Goal: Task Accomplishment & Management: Manage account settings

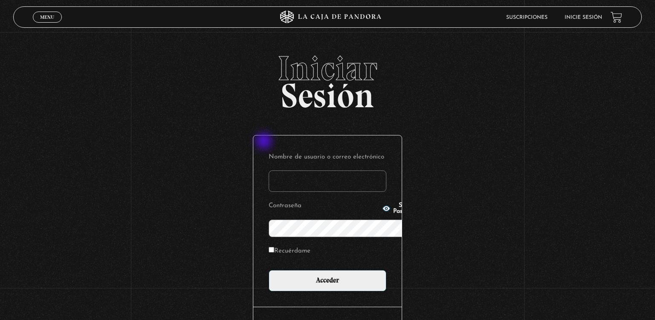
click at [269, 170] on input "Nombre de usuario o correo electrónico" at bounding box center [328, 180] width 118 height 21
click at [272, 170] on input "Nombre de usuario o correo electrónico" at bounding box center [328, 180] width 118 height 21
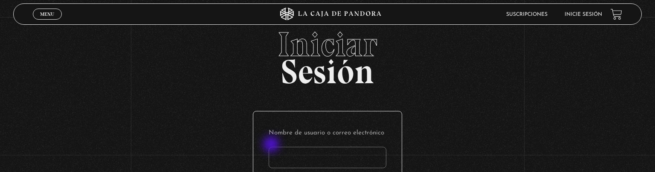
type input "K"
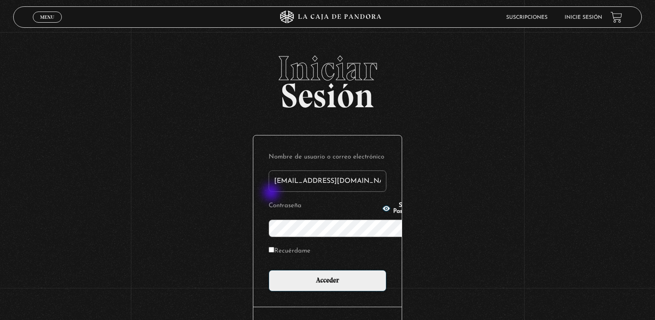
type input "kathy241086@gmail.com"
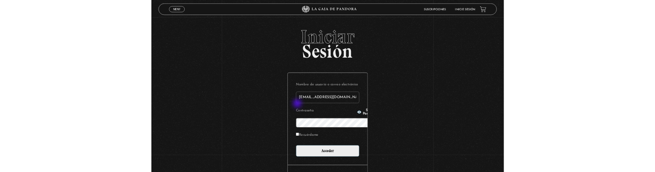
scroll to position [8, 0]
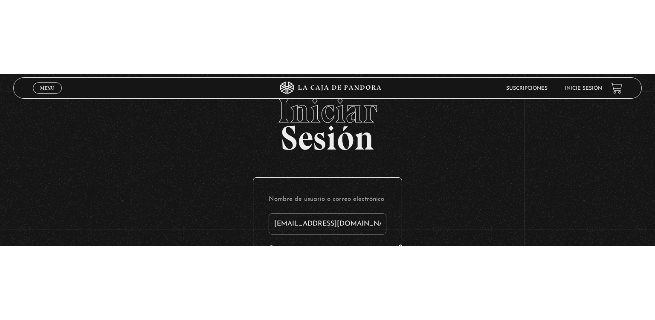
scroll to position [0, 0]
